Goal: Task Accomplishment & Management: Complete application form

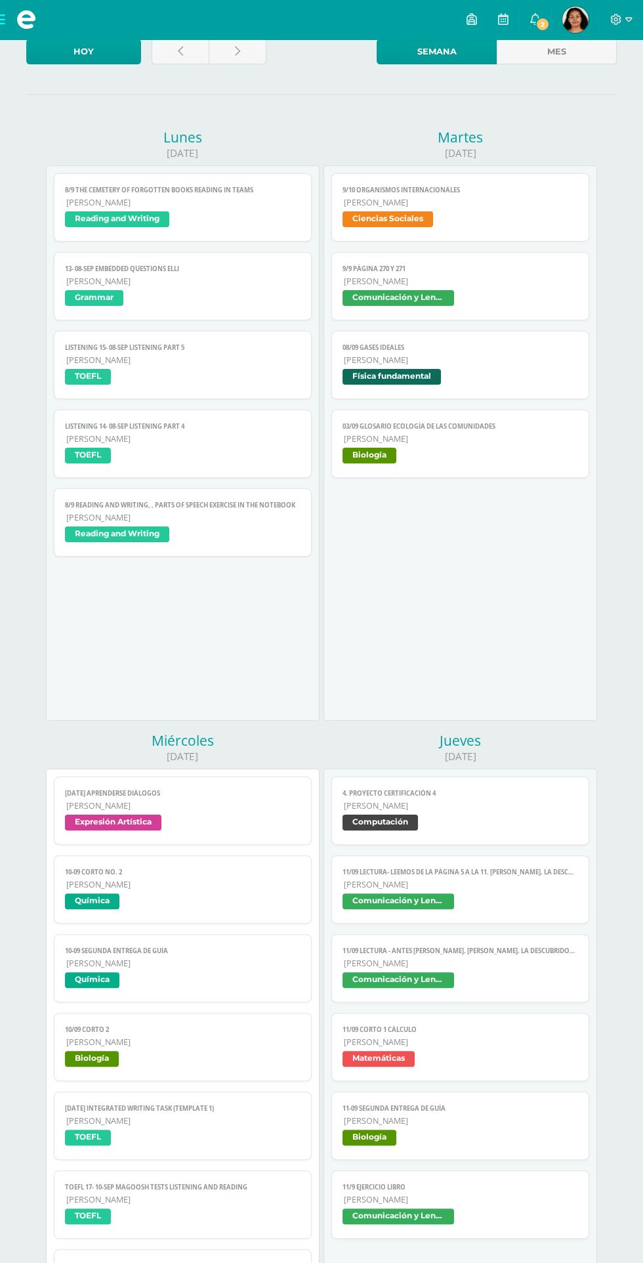
click at [543, 24] on span "2" at bounding box center [542, 24] width 14 height 14
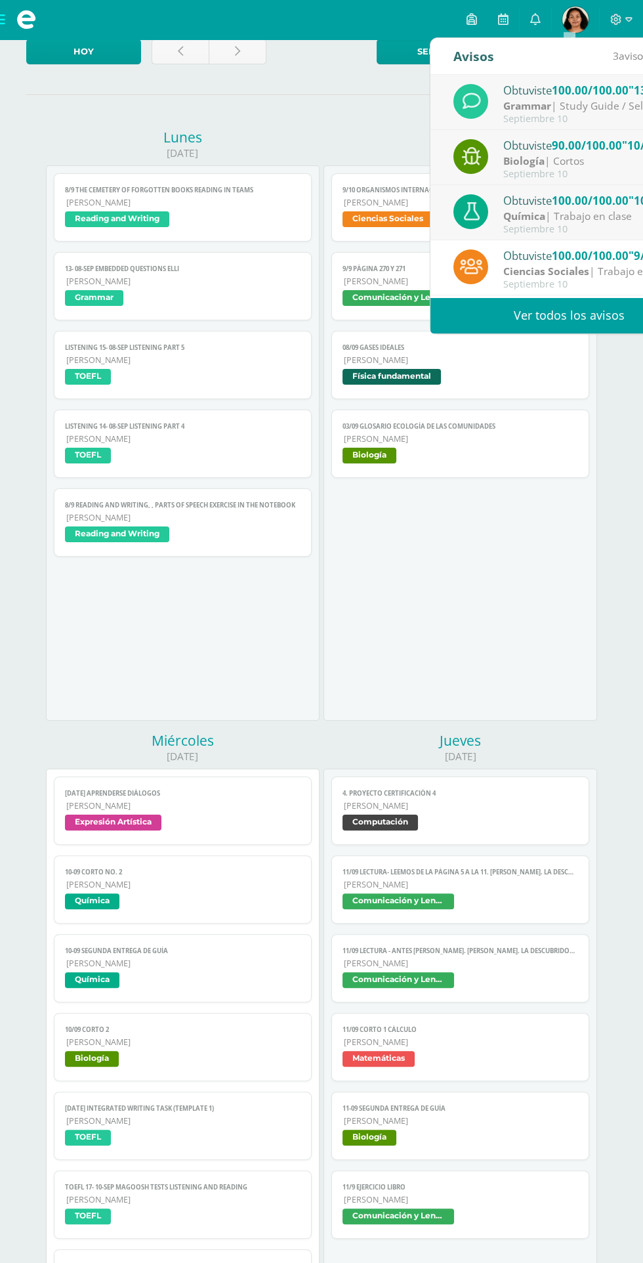
scroll to position [87, 0]
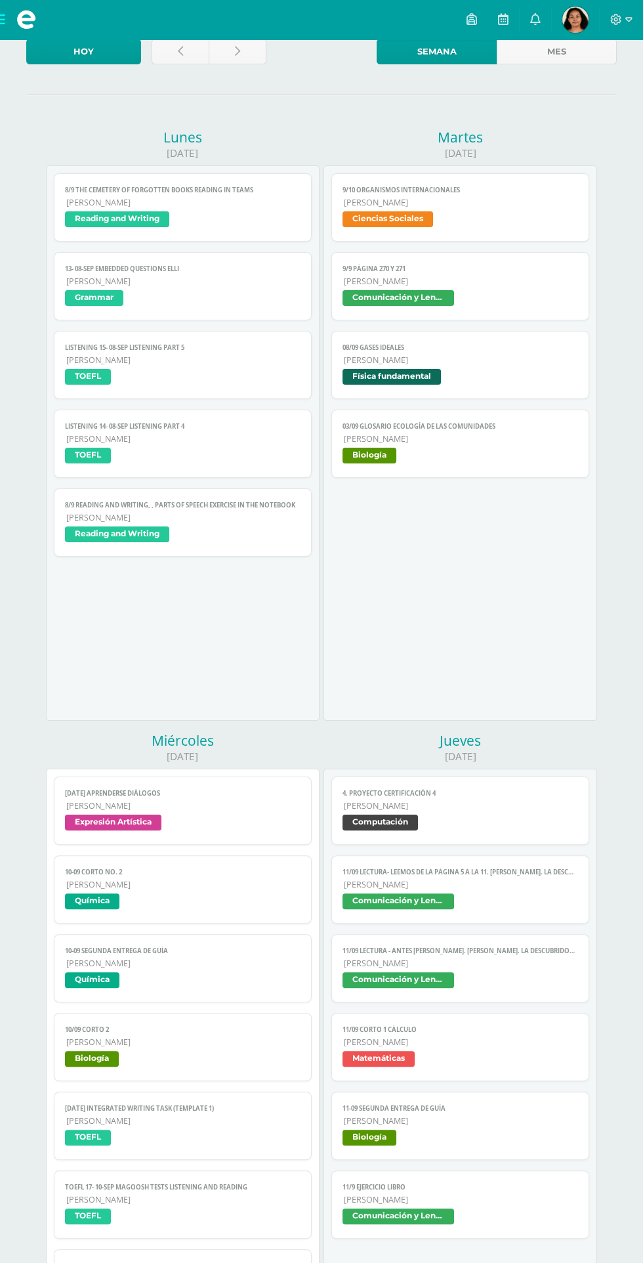
click at [533, 634] on div "9/10 Organismos Internacionales Ciencias Sociales Cargando contenido 9/10 Organ…" at bounding box center [461, 442] width 274 height 555
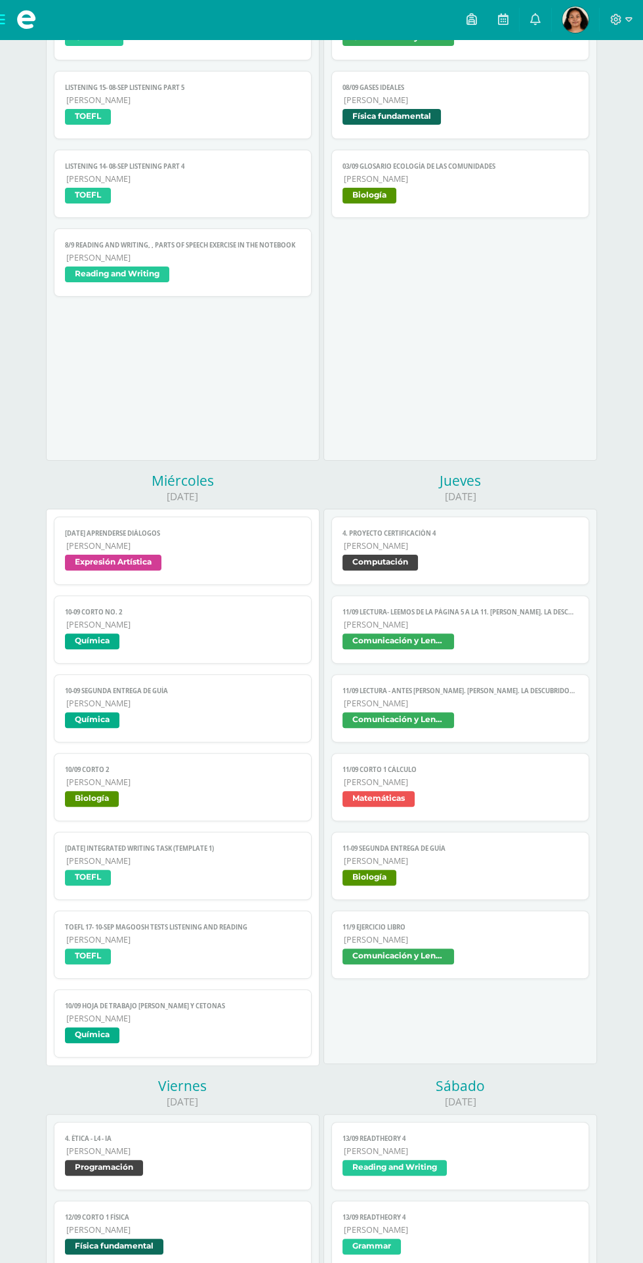
scroll to position [347, 0]
click at [270, 852] on link "[DATE] Integrated Writing Task (Template 1) [PERSON_NAME] TOEFL" at bounding box center [182, 865] width 257 height 68
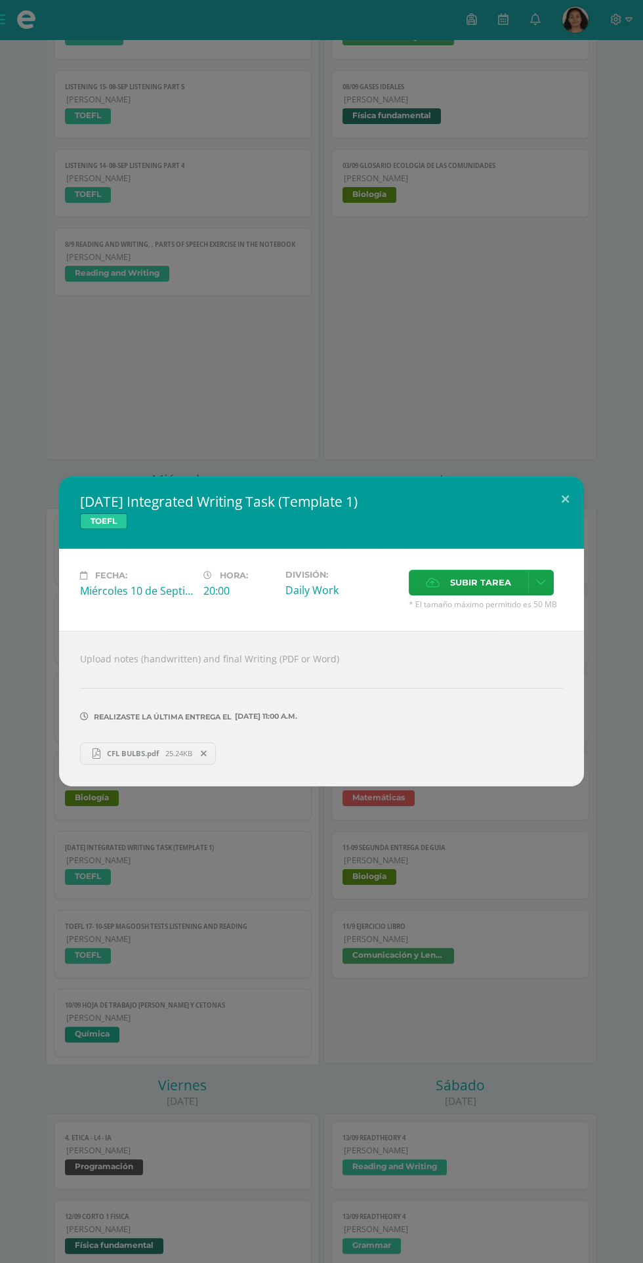
click at [467, 595] on span "Subir tarea" at bounding box center [480, 582] width 61 height 24
click at [0, 0] on input "Subir tarea" at bounding box center [0, 0] width 0 height 0
click at [565, 499] on button at bounding box center [565, 498] width 37 height 45
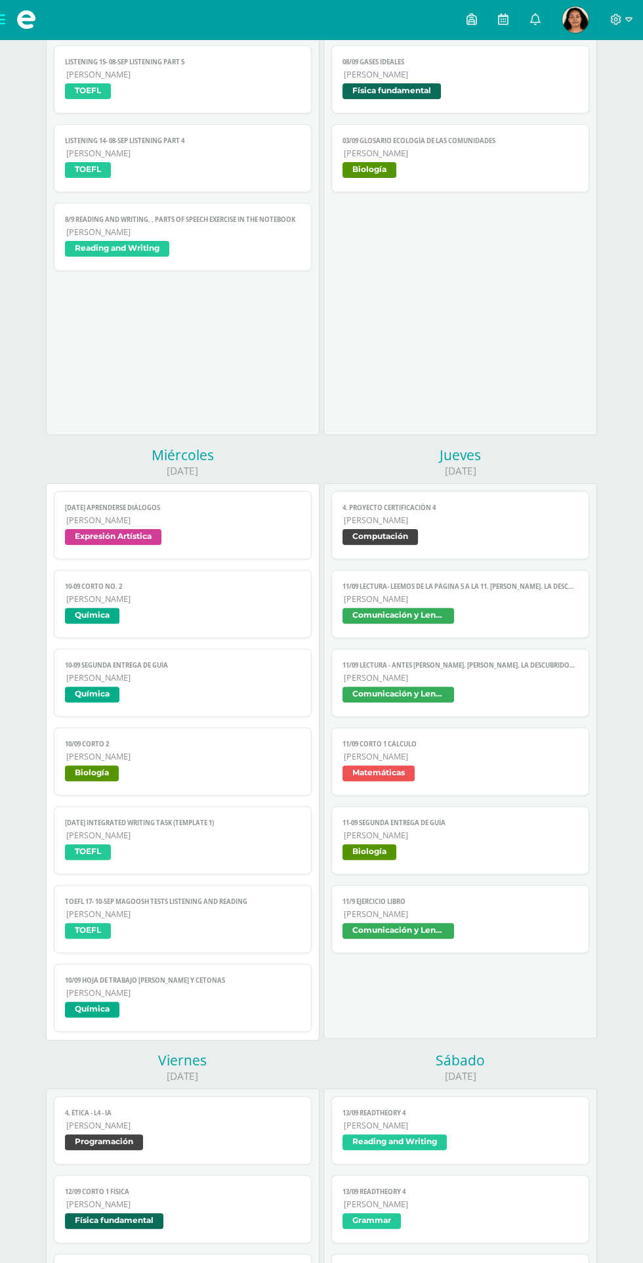
scroll to position [372, 0]
click at [221, 1262] on span "[PERSON_NAME]" at bounding box center [183, 1282] width 234 height 11
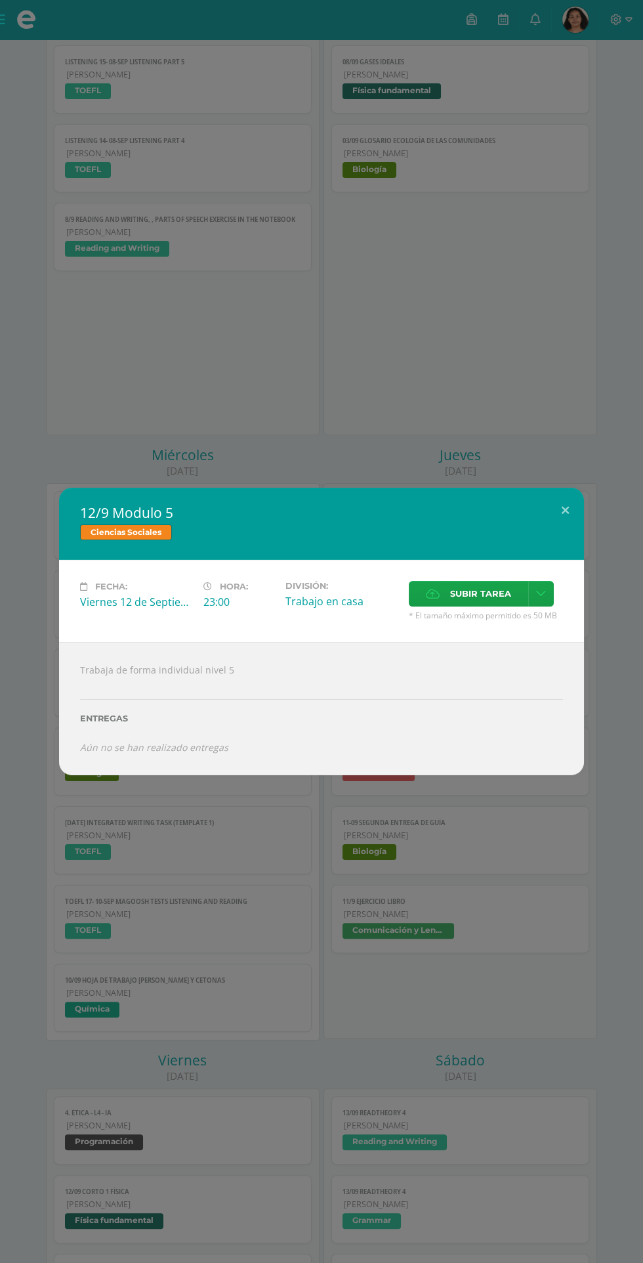
click at [456, 606] on span "Subir tarea" at bounding box center [480, 593] width 61 height 24
click at [0, 0] on input "Subir tarea" at bounding box center [0, 0] width 0 height 0
